Goal: Task Accomplishment & Management: Manage account settings

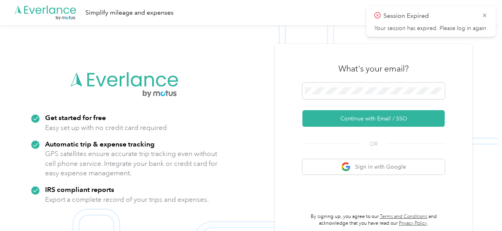
drag, startPoint x: 482, startPoint y: 17, endPoint x: 476, endPoint y: 18, distance: 6.4
click at [482, 17] on icon at bounding box center [484, 15] width 6 height 7
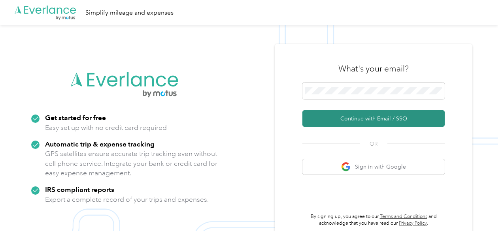
click at [345, 126] on button "Continue with Email / SSO" at bounding box center [373, 118] width 142 height 17
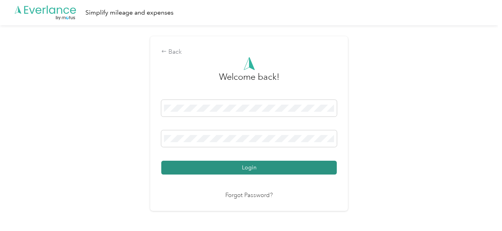
click at [212, 167] on button "Login" at bounding box center [248, 168] width 175 height 14
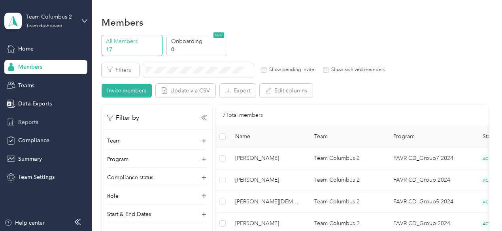
click at [32, 119] on span "Reports" at bounding box center [28, 122] width 20 height 8
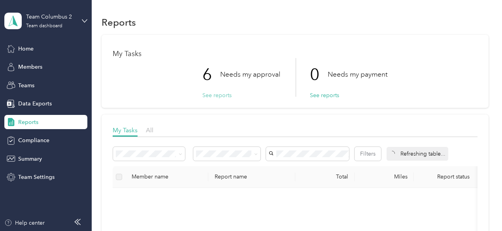
click at [220, 93] on button "See reports" at bounding box center [216, 95] width 29 height 8
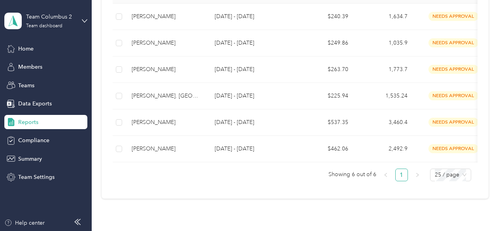
scroll to position [198, 0]
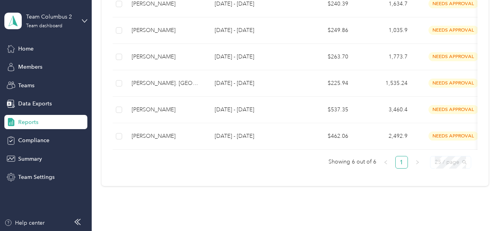
click at [459, 168] on span "25 / page" at bounding box center [451, 162] width 32 height 12
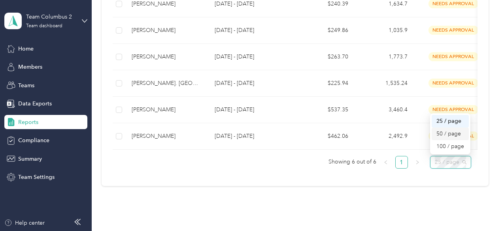
click at [446, 138] on div "50 / page" at bounding box center [450, 134] width 28 height 9
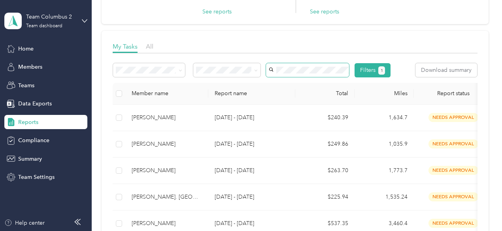
scroll to position [40, 0]
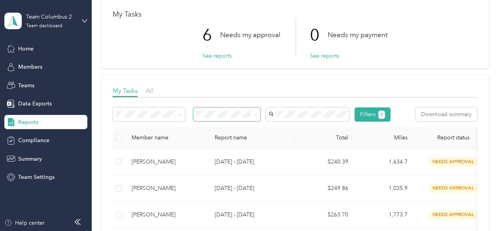
click at [256, 115] on icon at bounding box center [256, 115] width 4 height 4
click at [246, 130] on div "All" at bounding box center [227, 126] width 57 height 8
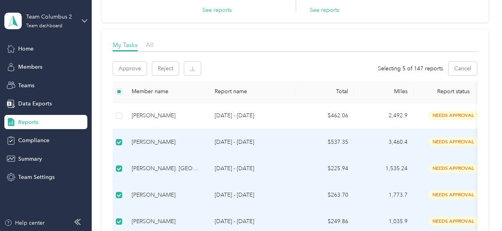
scroll to position [40, 0]
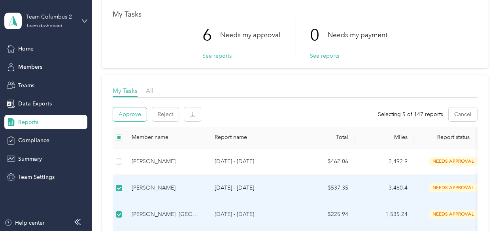
click at [133, 114] on button "Approve" at bounding box center [130, 114] width 34 height 14
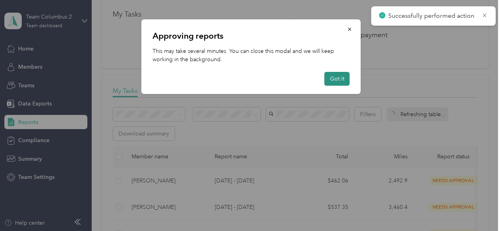
click at [341, 81] on button "Got it" at bounding box center [336, 79] width 25 height 14
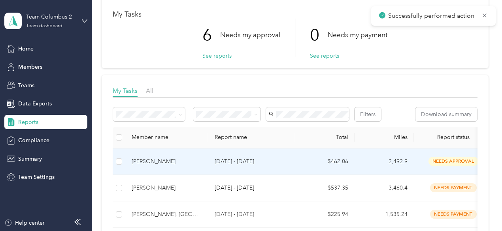
click at [173, 166] on div "[PERSON_NAME]" at bounding box center [167, 161] width 70 height 9
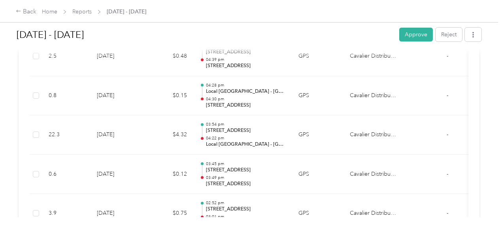
scroll to position [1501, 0]
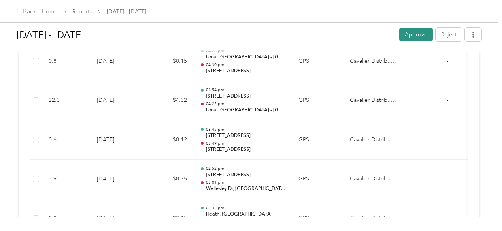
click at [419, 35] on button "Approve" at bounding box center [416, 35] width 34 height 14
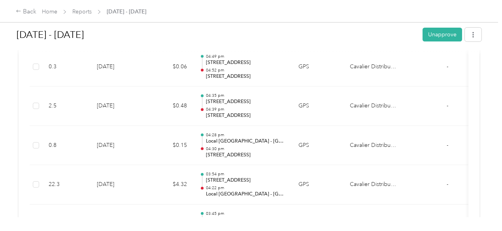
scroll to position [1343, 0]
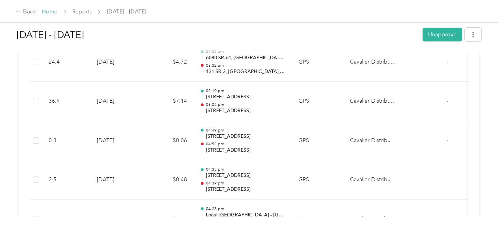
click at [50, 11] on link "Home" at bounding box center [49, 11] width 15 height 7
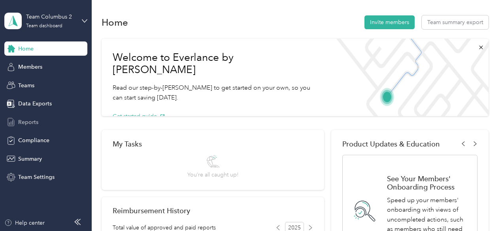
click at [38, 123] on div "Reports" at bounding box center [45, 122] width 83 height 14
